Goal: Task Accomplishment & Management: Use online tool/utility

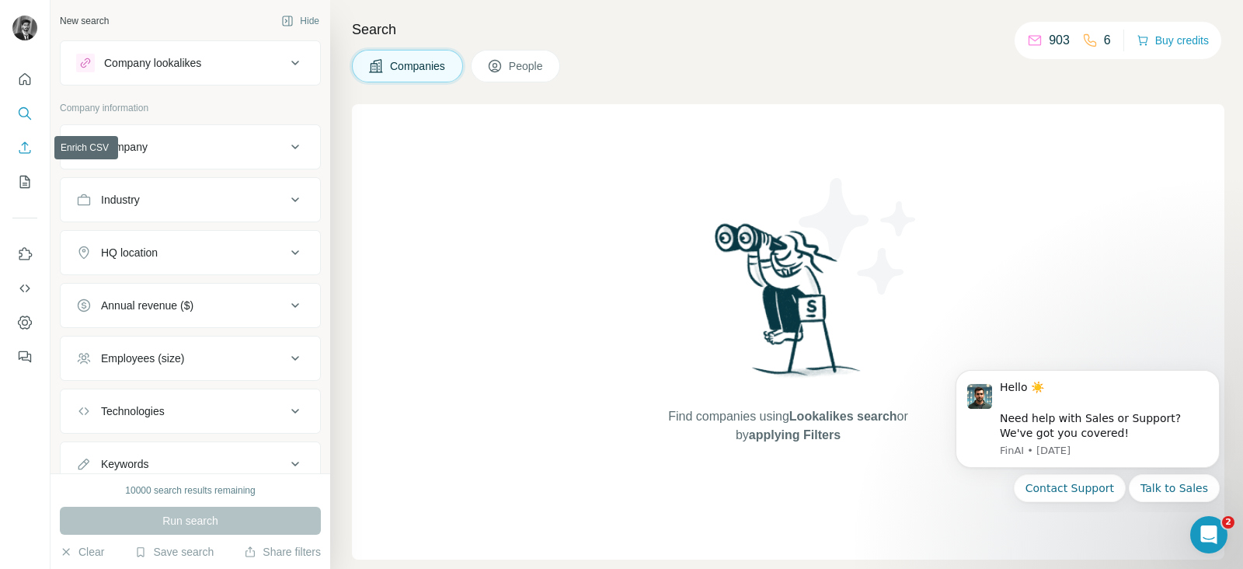
click at [31, 137] on button "Enrich CSV" at bounding box center [24, 148] width 25 height 28
click at [26, 145] on icon "Enrich CSV" at bounding box center [25, 148] width 16 height 16
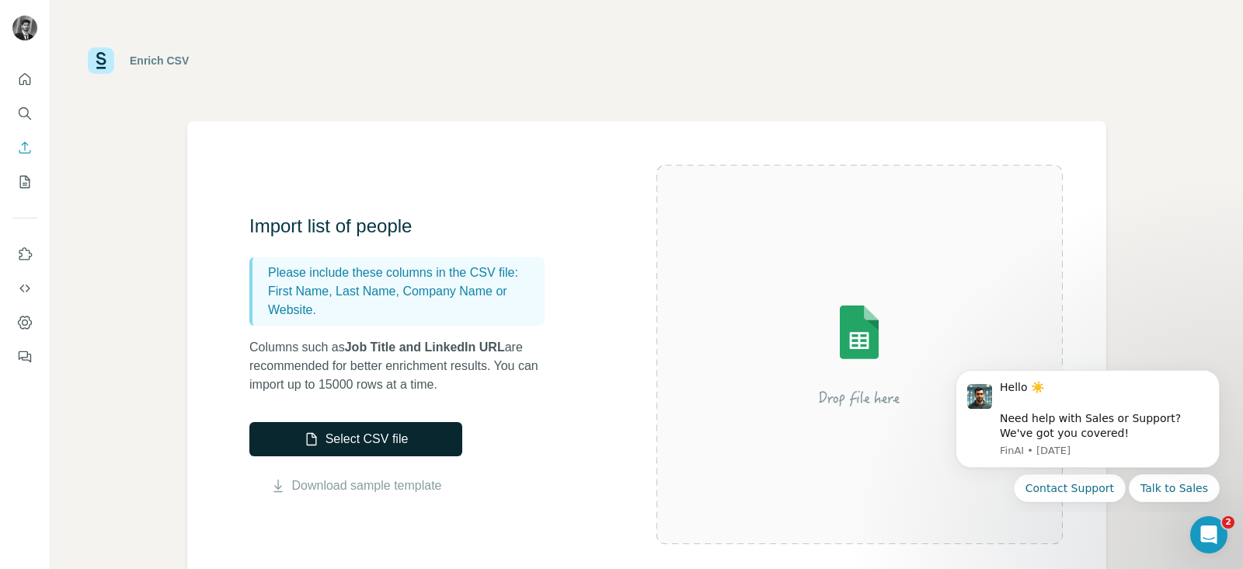
click at [360, 437] on button "Select CSV file" at bounding box center [355, 439] width 213 height 34
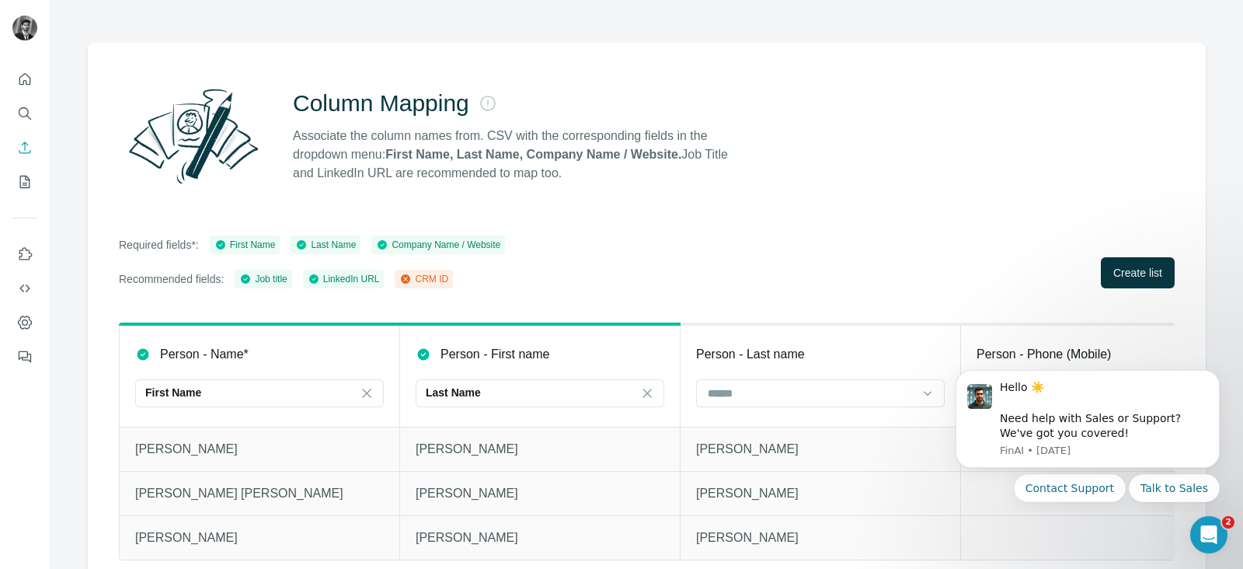
scroll to position [112, 0]
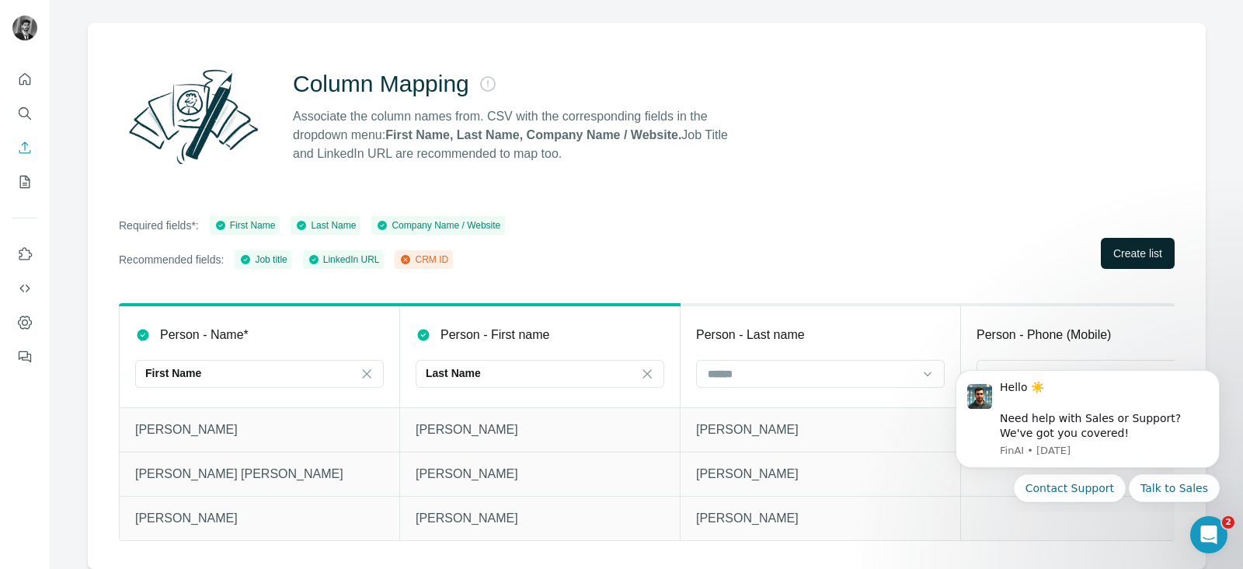
click at [1113, 246] on span "Create list" at bounding box center [1137, 254] width 49 height 16
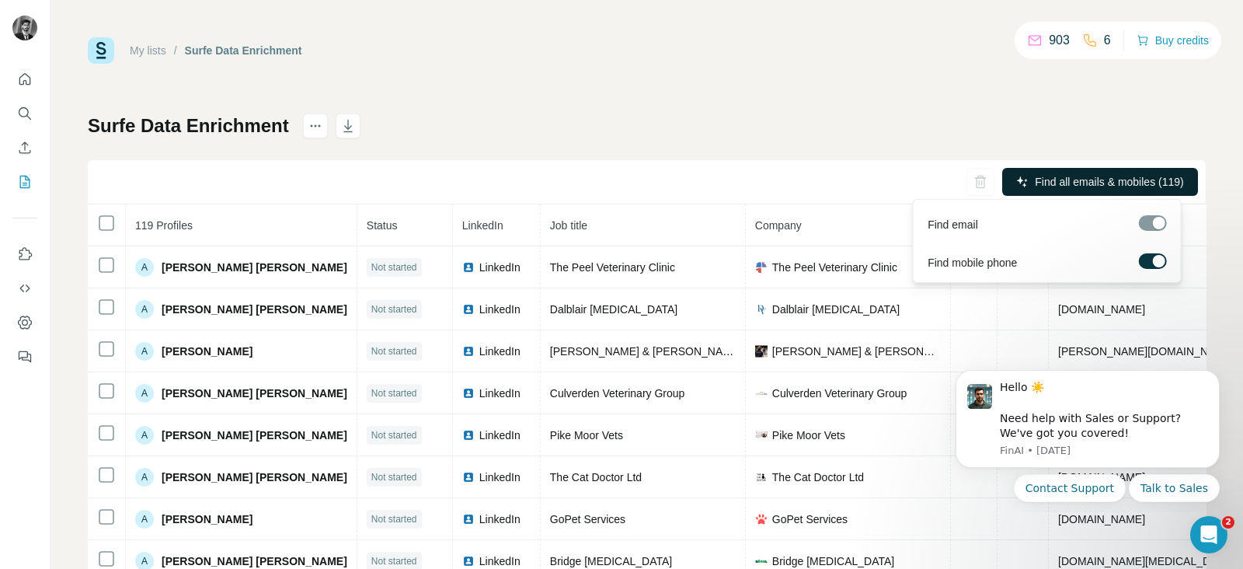
click at [1068, 172] on button "Find all emails & mobiles (119)" at bounding box center [1100, 182] width 196 height 28
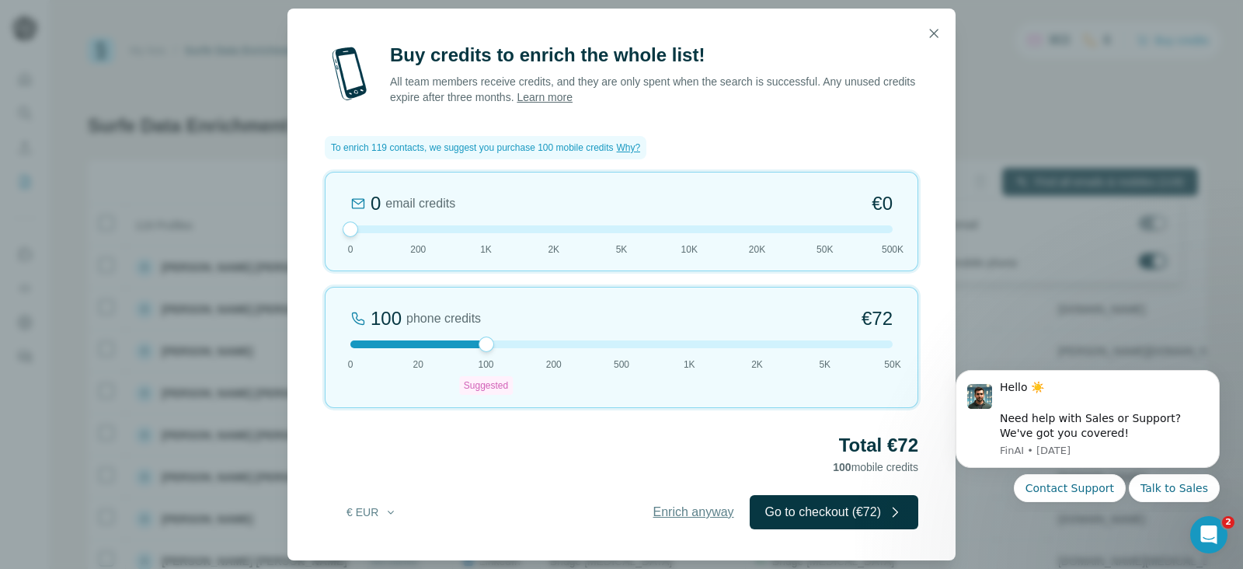
click at [686, 514] on span "Enrich anyway" at bounding box center [693, 512] width 81 height 19
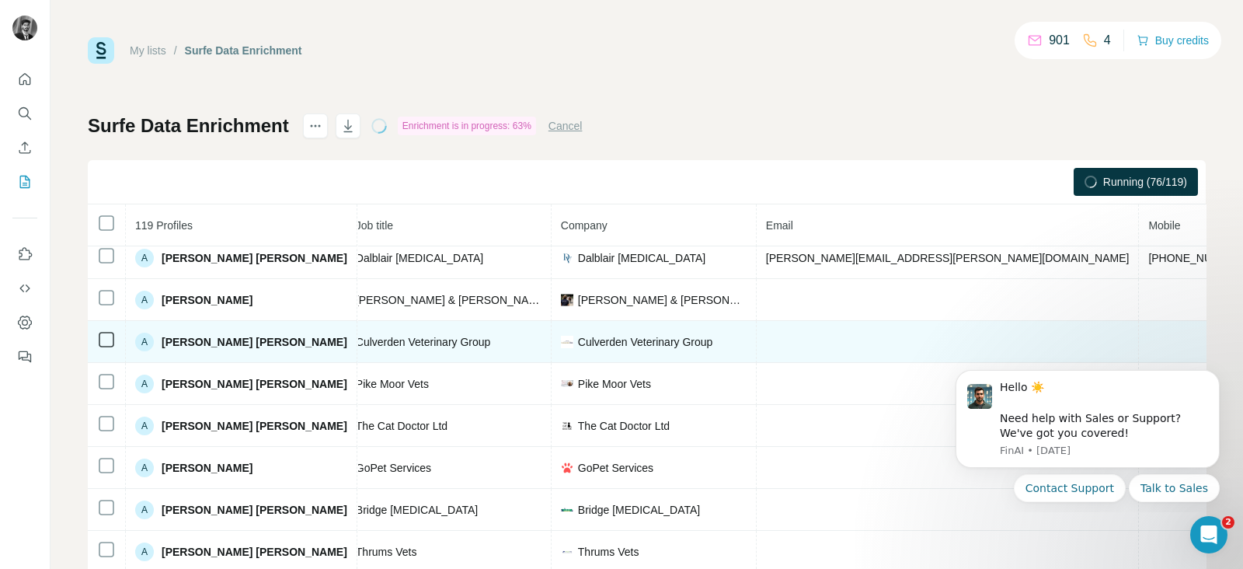
scroll to position [58, 322]
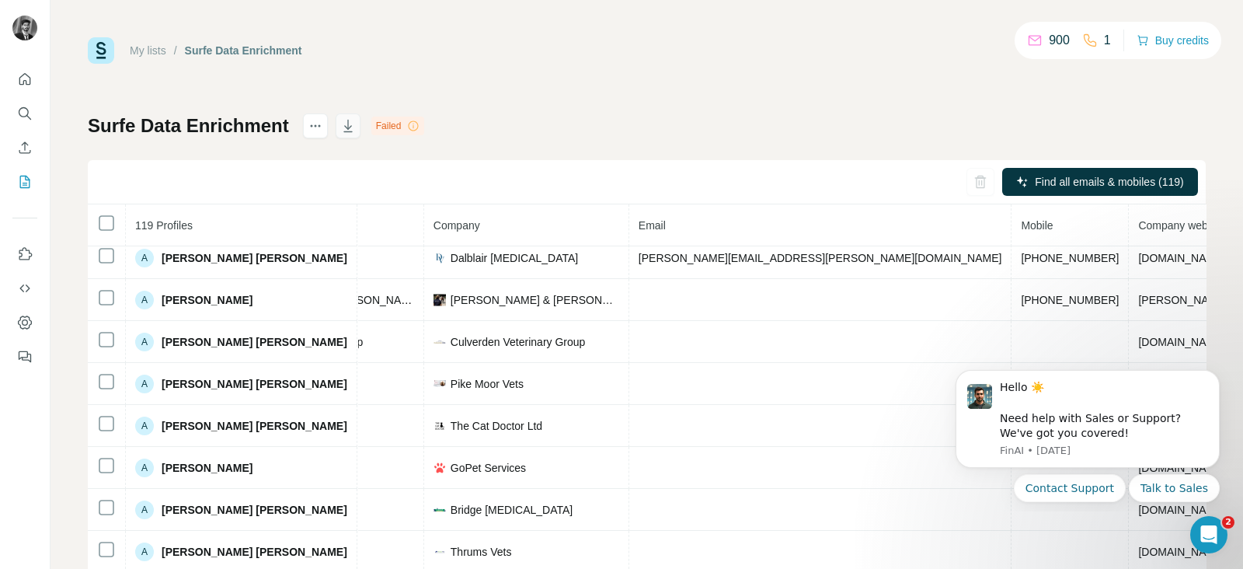
click at [356, 127] on icon "button" at bounding box center [348, 126] width 16 height 16
click at [22, 148] on icon "Enrich CSV" at bounding box center [25, 148] width 16 height 16
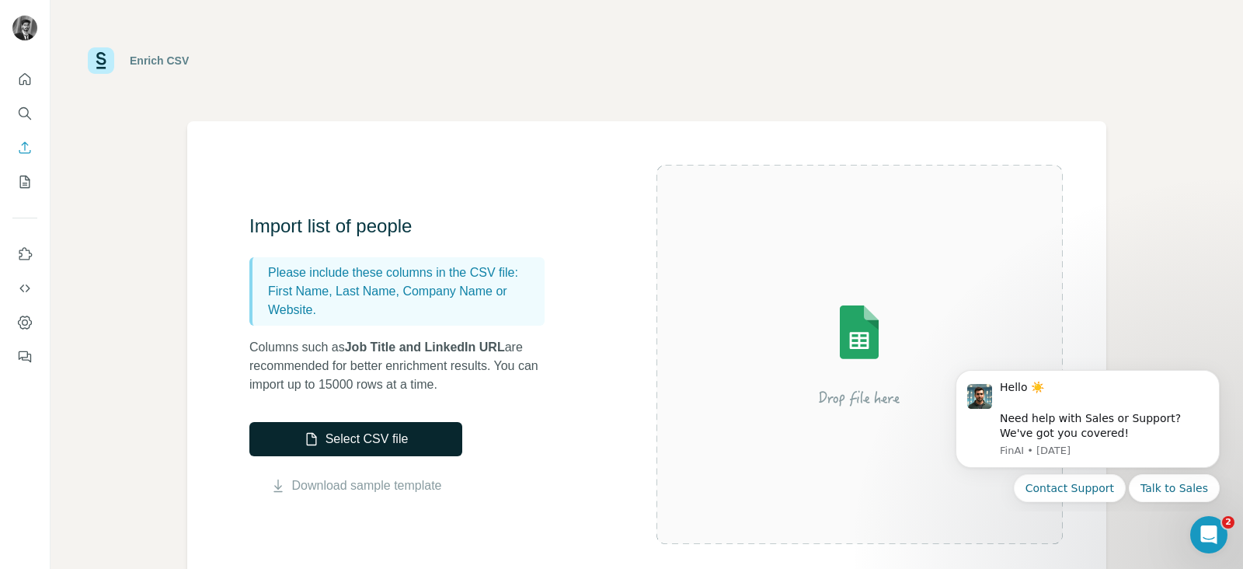
click at [335, 441] on button "Select CSV file" at bounding box center [355, 439] width 213 height 34
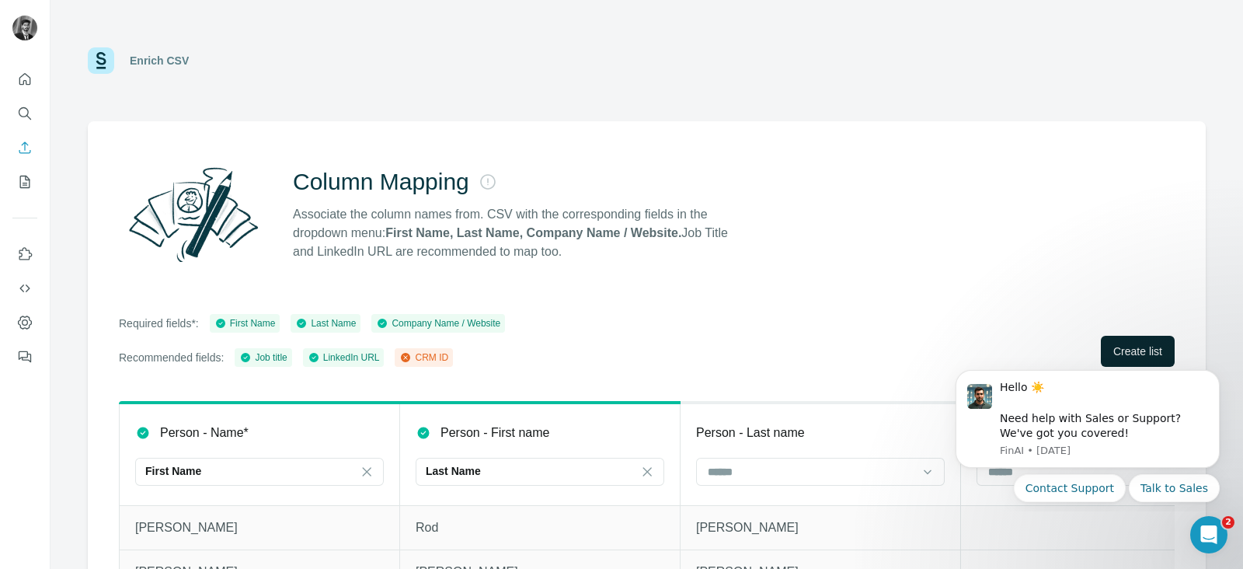
click at [1134, 347] on span "Create list" at bounding box center [1137, 351] width 49 height 16
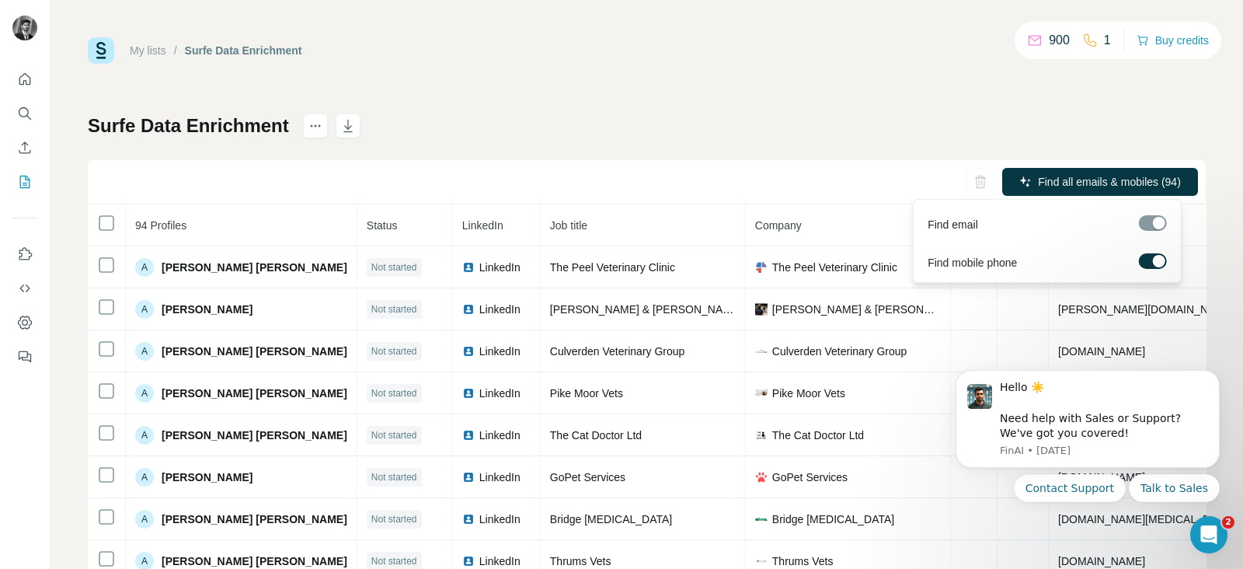
click at [1155, 259] on div at bounding box center [1159, 261] width 12 height 12
click at [1113, 179] on span "Find all emails (94)" at bounding box center [1136, 182] width 92 height 16
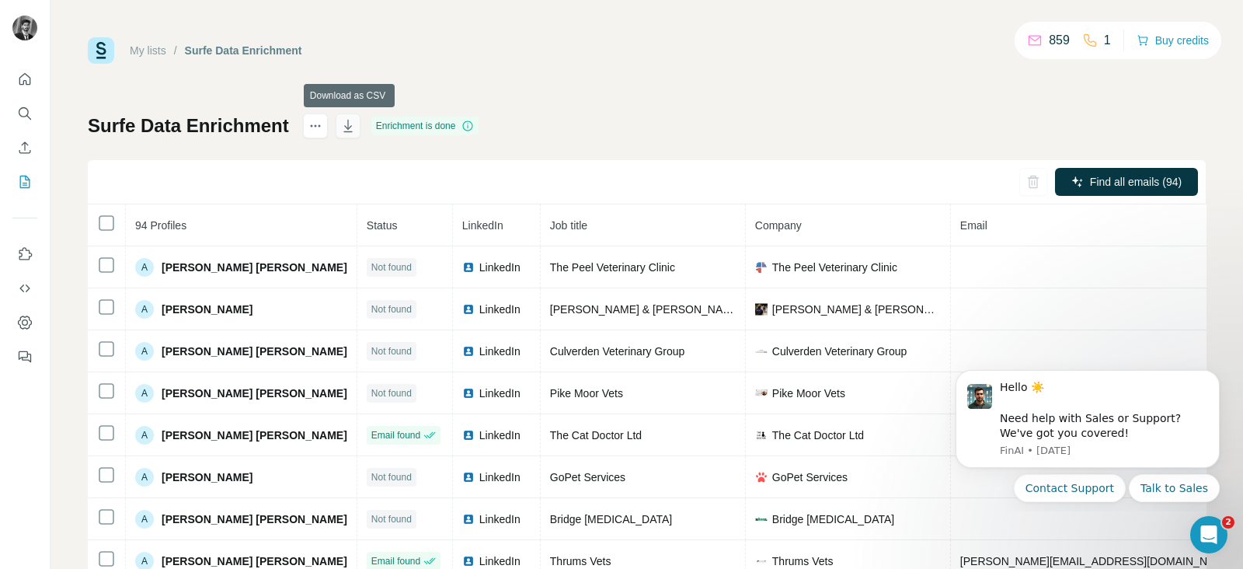
click at [356, 122] on icon "button" at bounding box center [348, 126] width 16 height 16
